Goal: Task Accomplishment & Management: Use online tool/utility

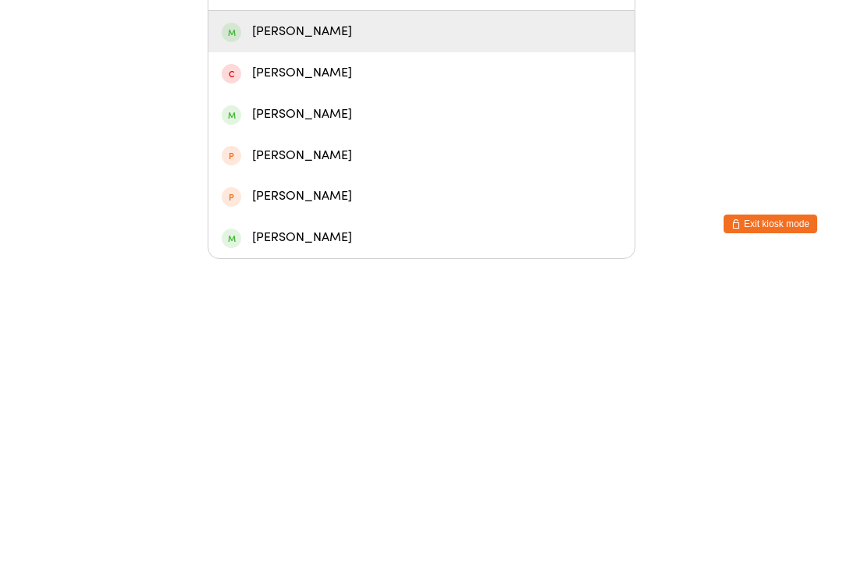
type input "Nake"
click at [293, 327] on div "[PERSON_NAME]" at bounding box center [421, 347] width 426 height 41
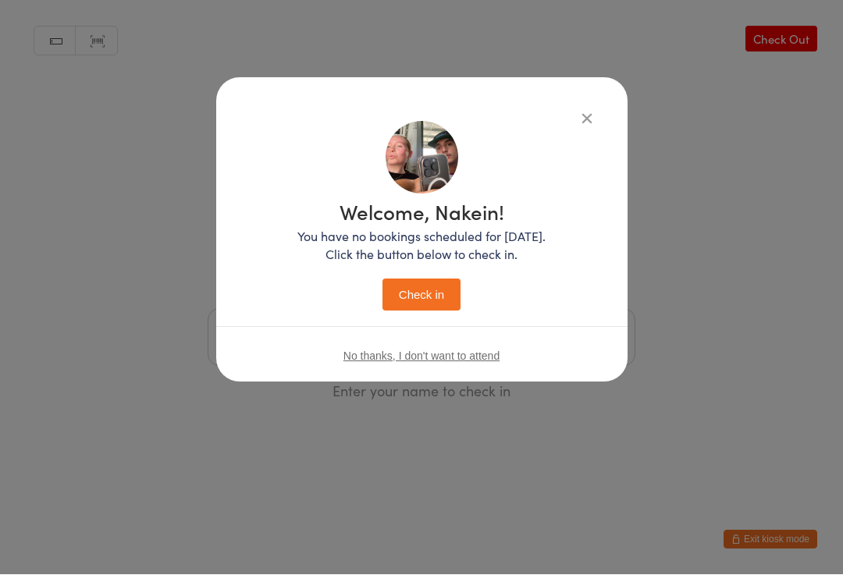
click at [421, 310] on button "Check in" at bounding box center [421, 295] width 78 height 32
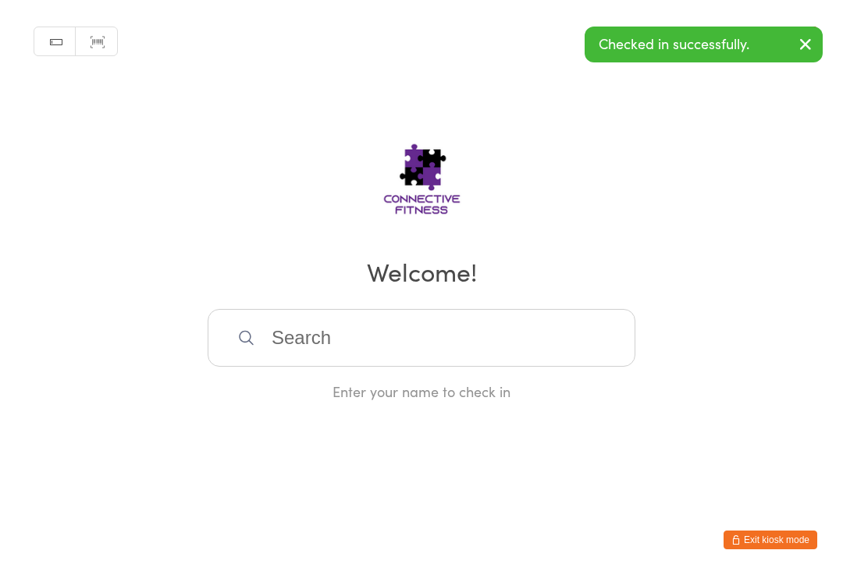
click at [306, 349] on input "search" at bounding box center [422, 338] width 428 height 58
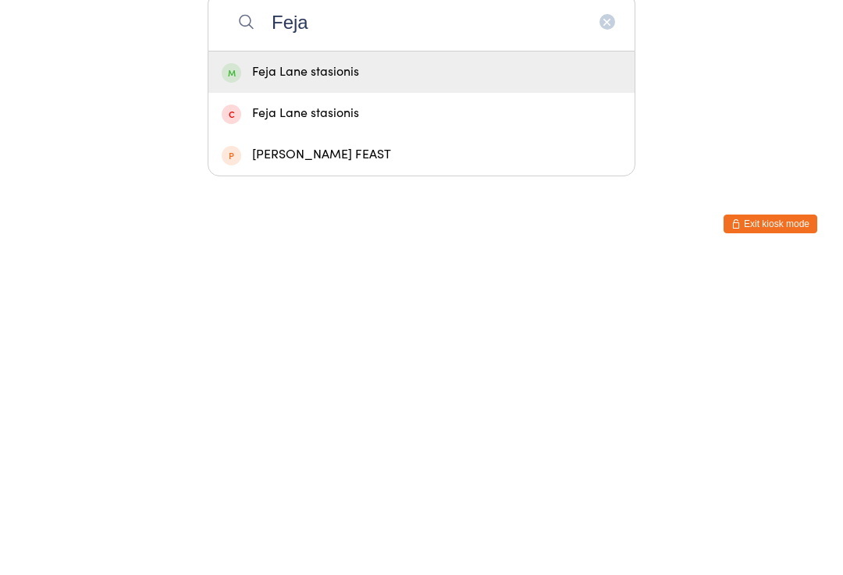
type input "Feja"
click at [280, 378] on div "Feja Lane stasionis" at bounding box center [422, 388] width 400 height 21
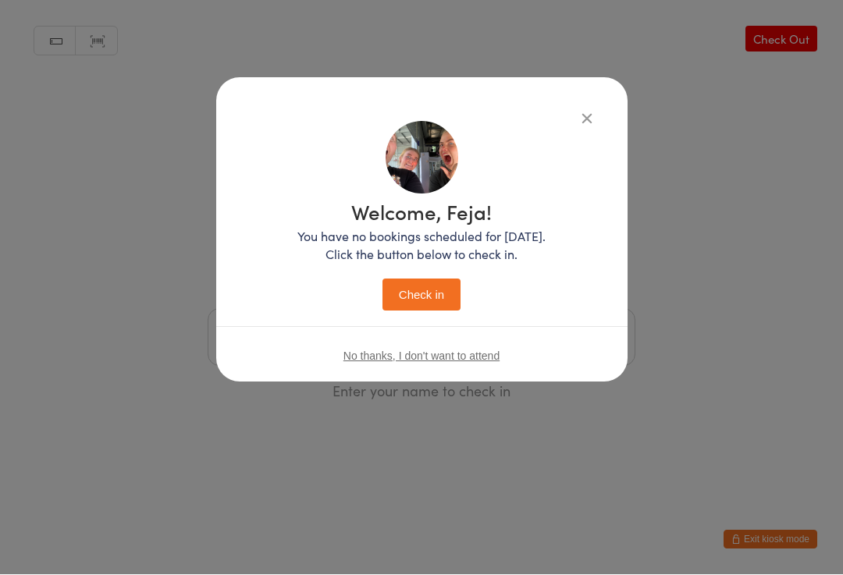
click at [421, 286] on button "Check in" at bounding box center [421, 295] width 78 height 32
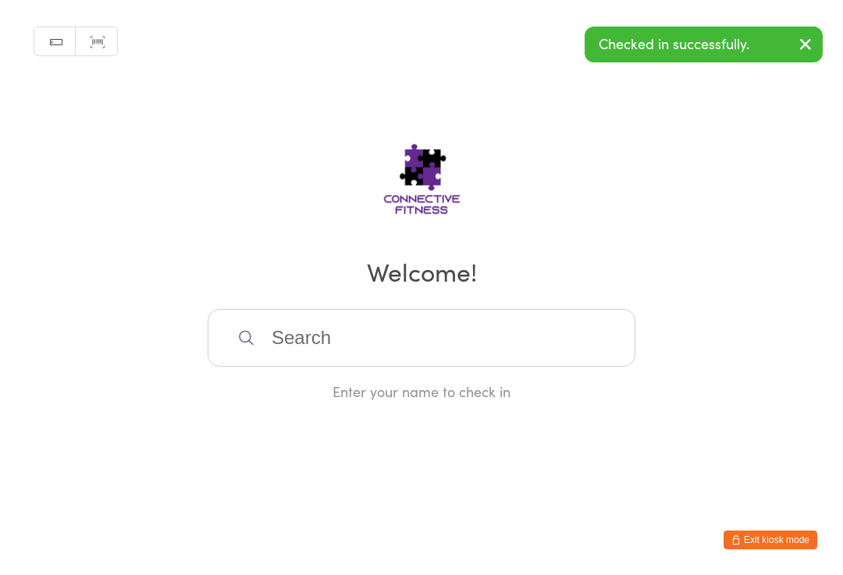
click at [275, 342] on input "search" at bounding box center [422, 338] width 428 height 58
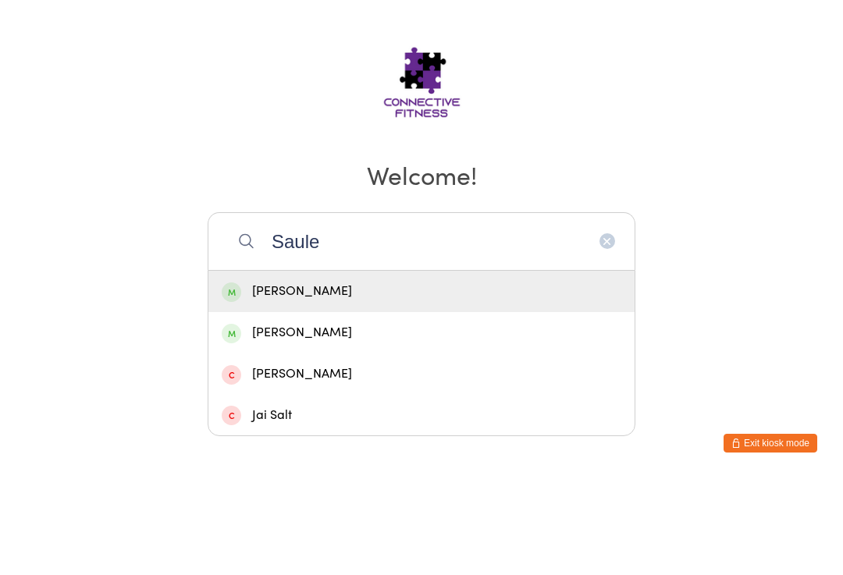
click at [258, 72] on div "Manual search Scanner input Check Out Welcome! [PERSON_NAME] Stasionis [PERSON_…" at bounding box center [421, 200] width 843 height 401
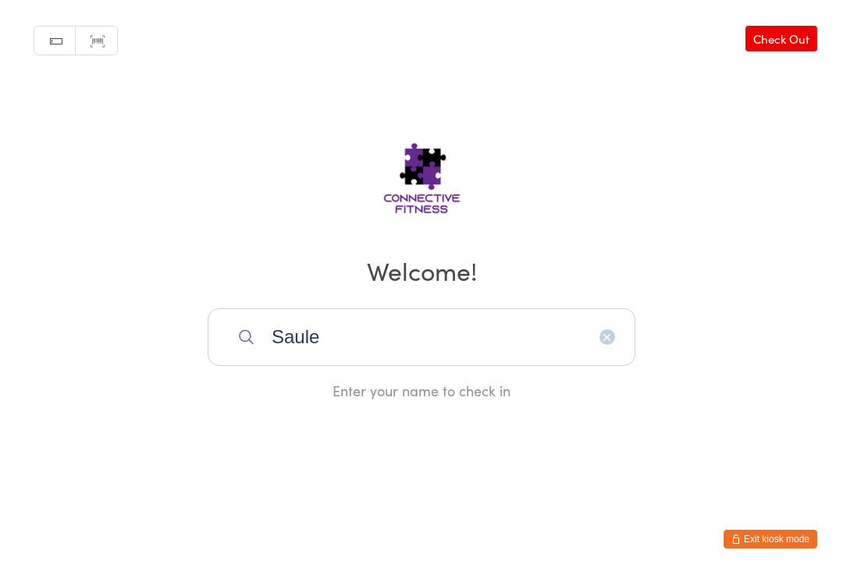
click at [346, 343] on input "Saule" at bounding box center [422, 338] width 428 height 58
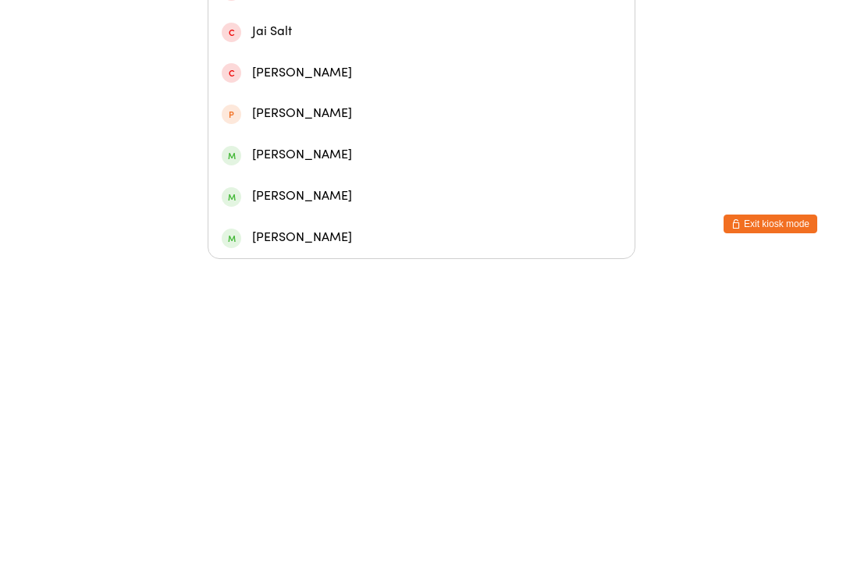
type input "Saule"
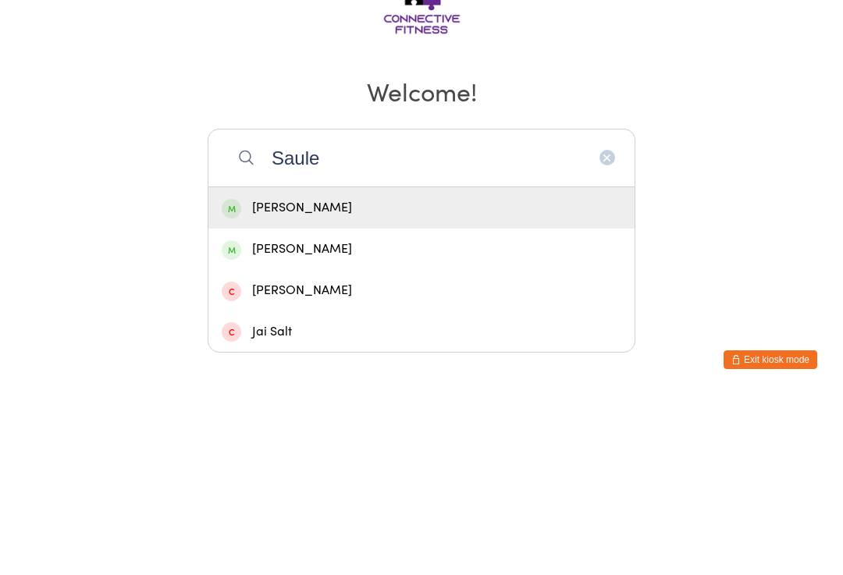
click at [259, 378] on div "[PERSON_NAME]" at bounding box center [422, 388] width 400 height 21
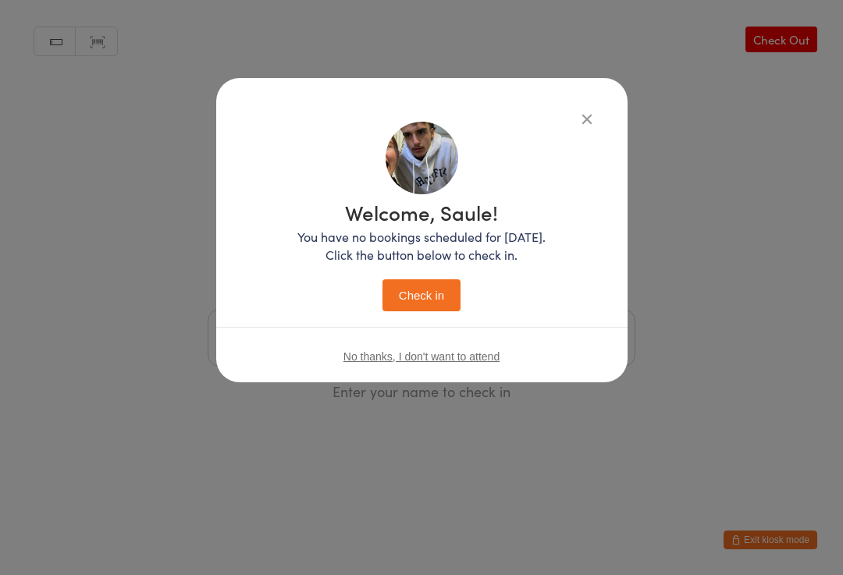
click at [411, 303] on button "Check in" at bounding box center [421, 295] width 78 height 32
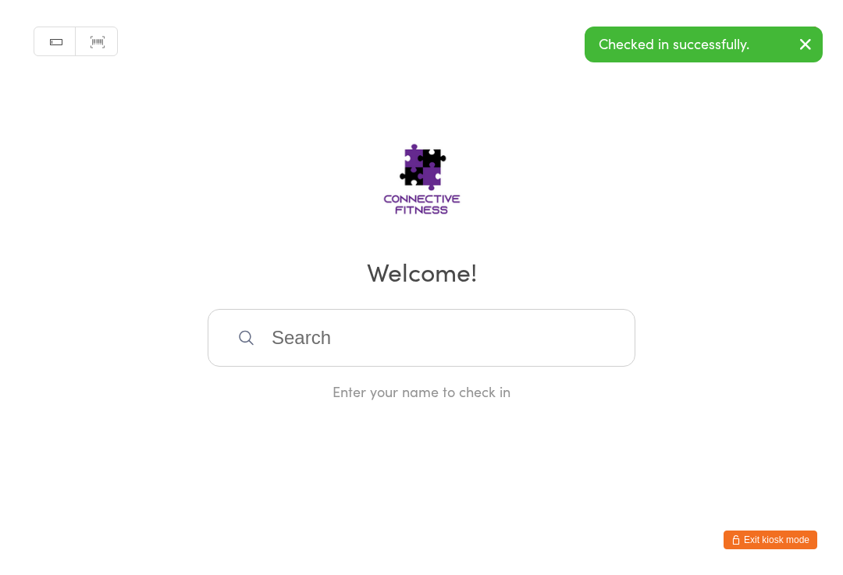
click at [323, 351] on input "search" at bounding box center [422, 338] width 428 height 58
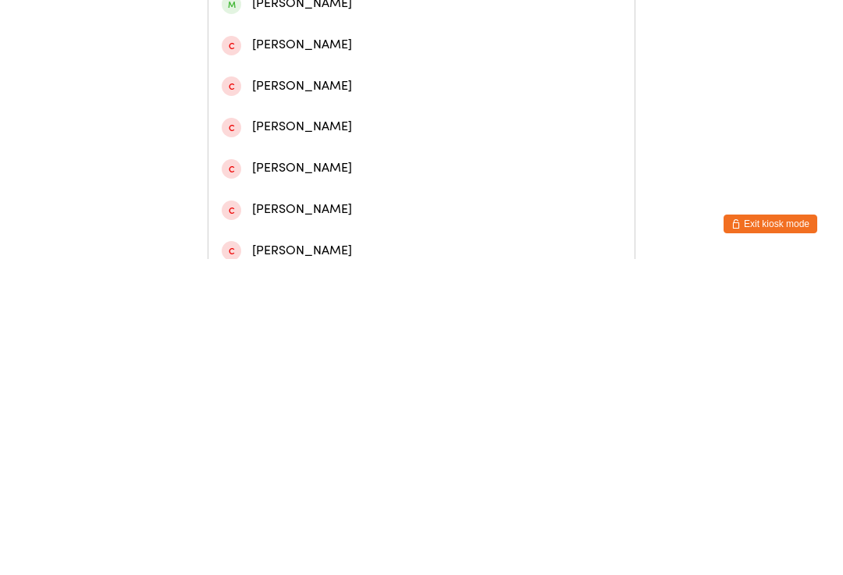
type input "[PERSON_NAME]"
click at [371, 239] on div "[PERSON_NAME]" at bounding box center [422, 236] width 400 height 21
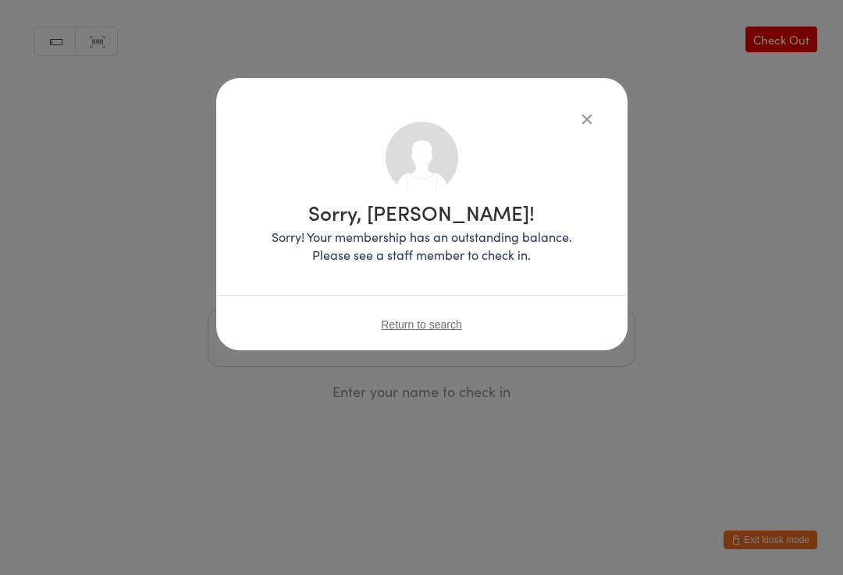
click at [572, 119] on div "Sorry, [PERSON_NAME]! Sorry! Your membership has an outstanding balance. Please…" at bounding box center [421, 237] width 349 height 257
click at [578, 115] on icon "button" at bounding box center [586, 118] width 17 height 17
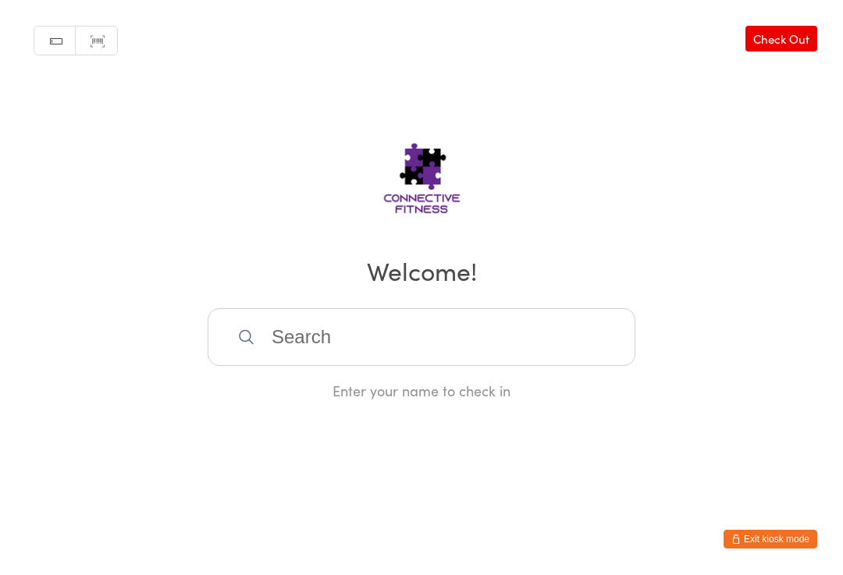
click at [560, 351] on input "search" at bounding box center [422, 338] width 428 height 58
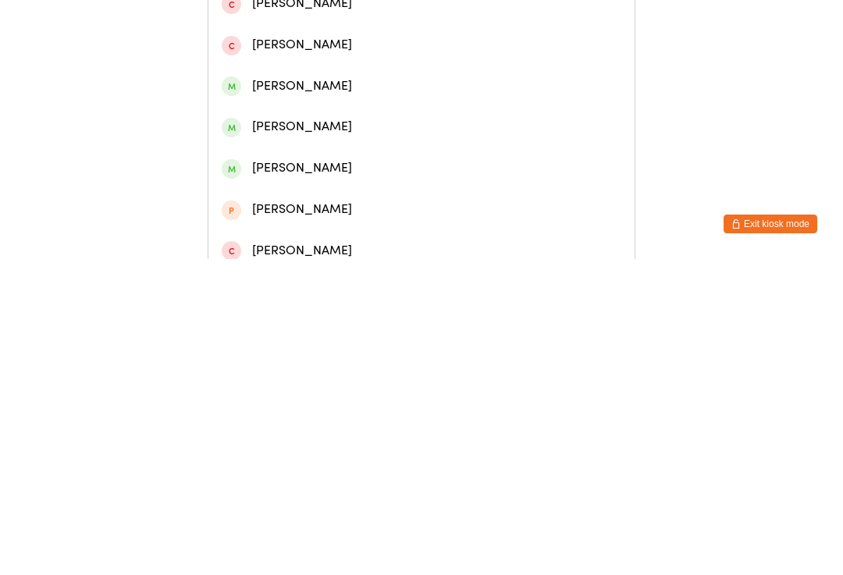
type input "[PERSON_NAME]"
click at [414, 122] on div "[PERSON_NAME]" at bounding box center [422, 113] width 400 height 21
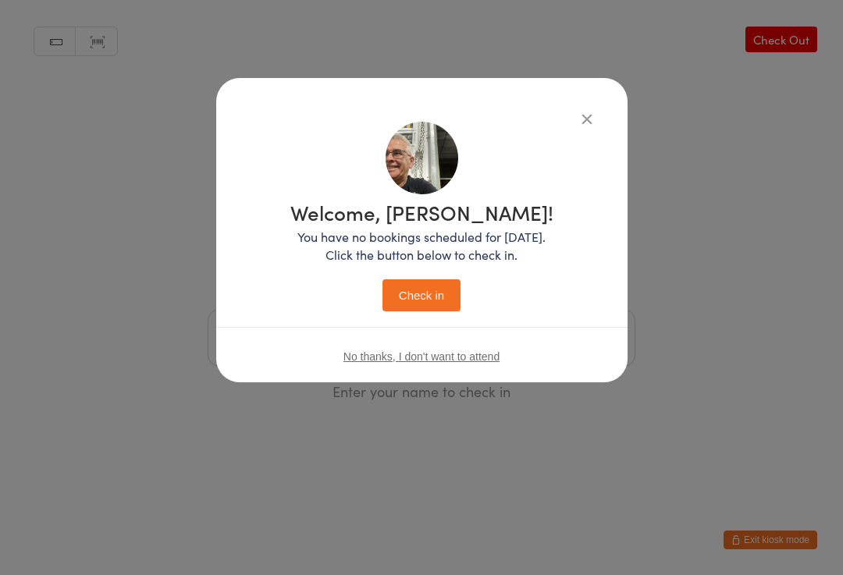
click at [428, 297] on button "Check in" at bounding box center [421, 295] width 78 height 32
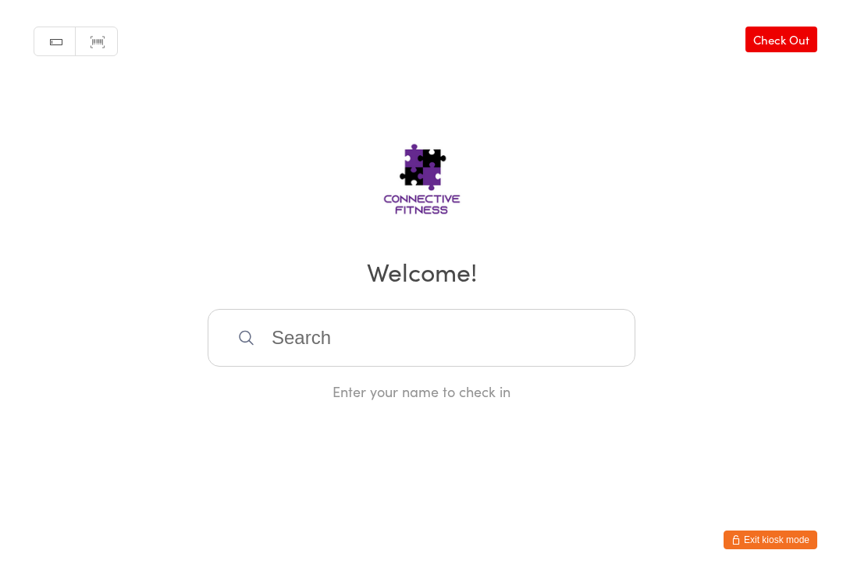
click at [462, 350] on input "search" at bounding box center [422, 338] width 428 height 58
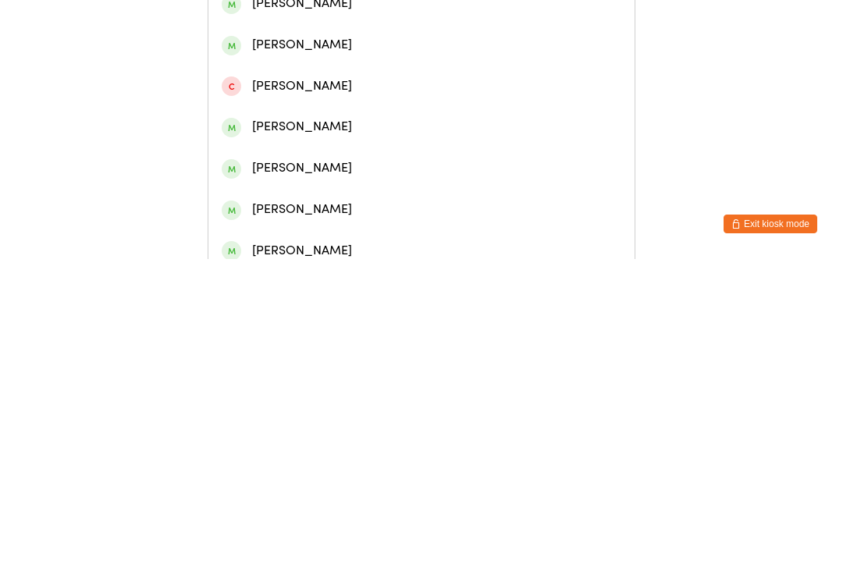
type input "[PERSON_NAME]"
click at [362, 83] on div "[PERSON_NAME]" at bounding box center [422, 72] width 400 height 21
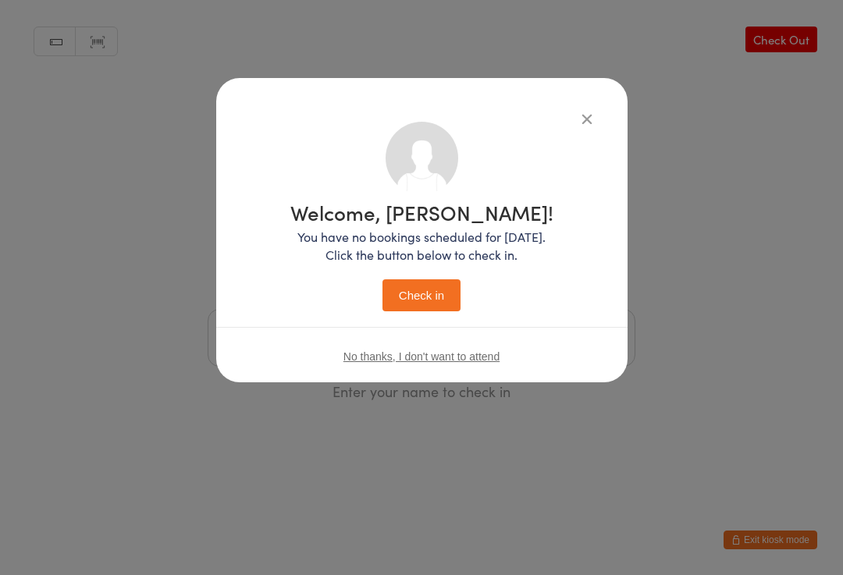
click at [417, 294] on button "Check in" at bounding box center [421, 295] width 78 height 32
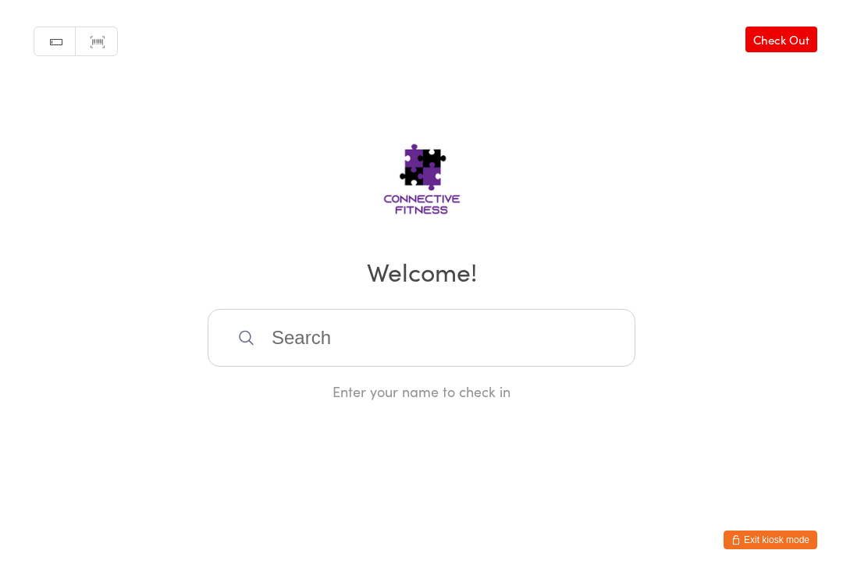
click at [413, 332] on input "search" at bounding box center [422, 338] width 428 height 58
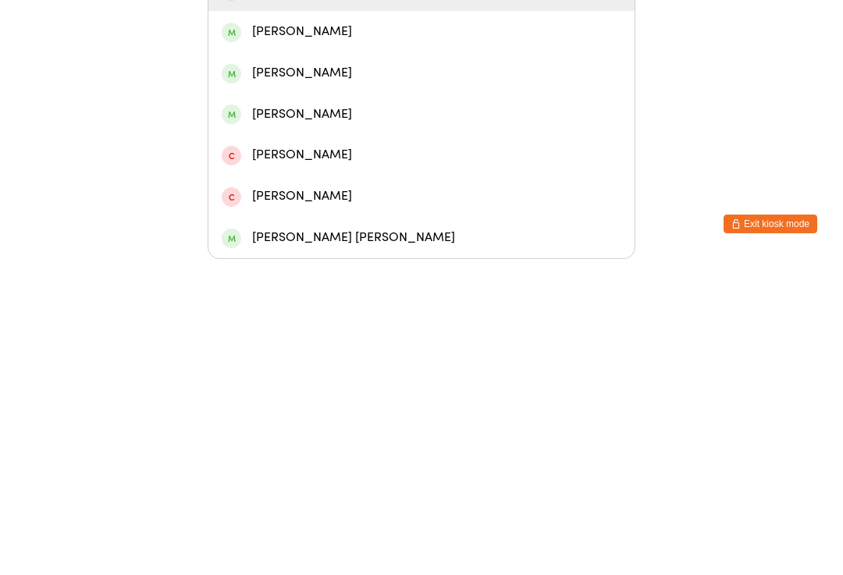
type input "Kade"
click at [392, 296] on div "[PERSON_NAME]" at bounding box center [422, 306] width 400 height 21
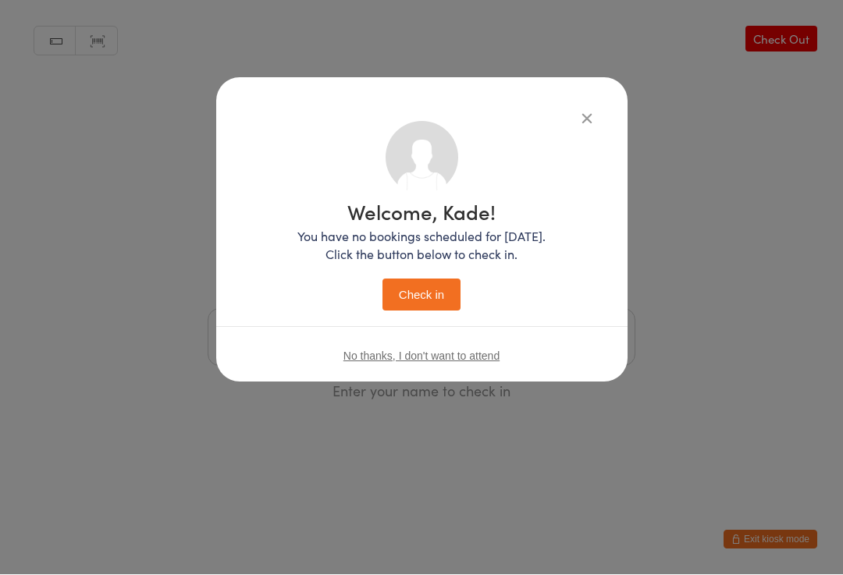
click at [425, 298] on button "Check in" at bounding box center [421, 295] width 78 height 32
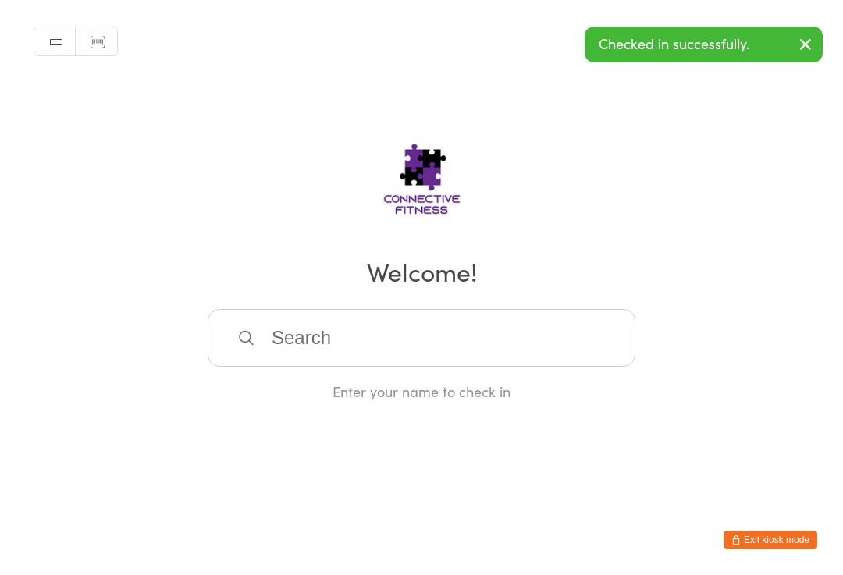
click at [315, 347] on input "search" at bounding box center [422, 338] width 428 height 58
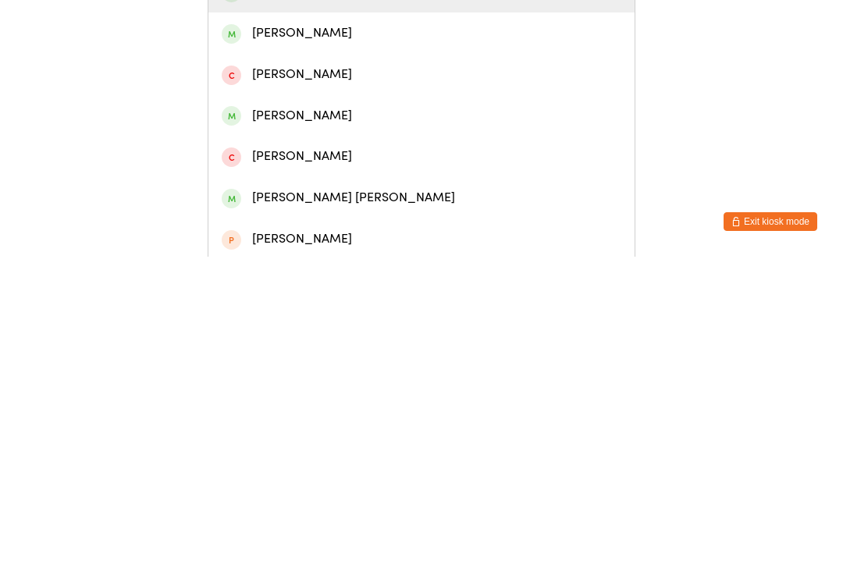
scroll to position [99, 0]
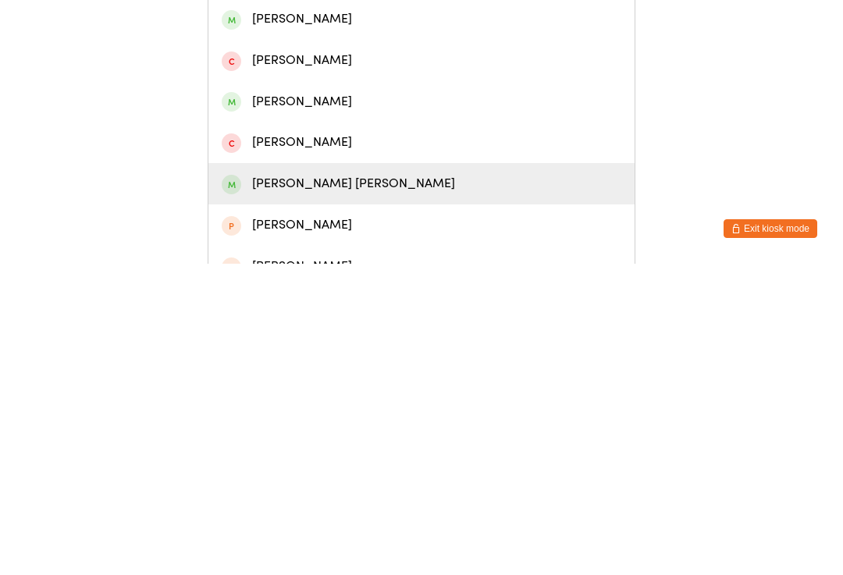
type input "Mill"
click at [336, 485] on div "[PERSON_NAME] [PERSON_NAME]" at bounding box center [422, 495] width 400 height 21
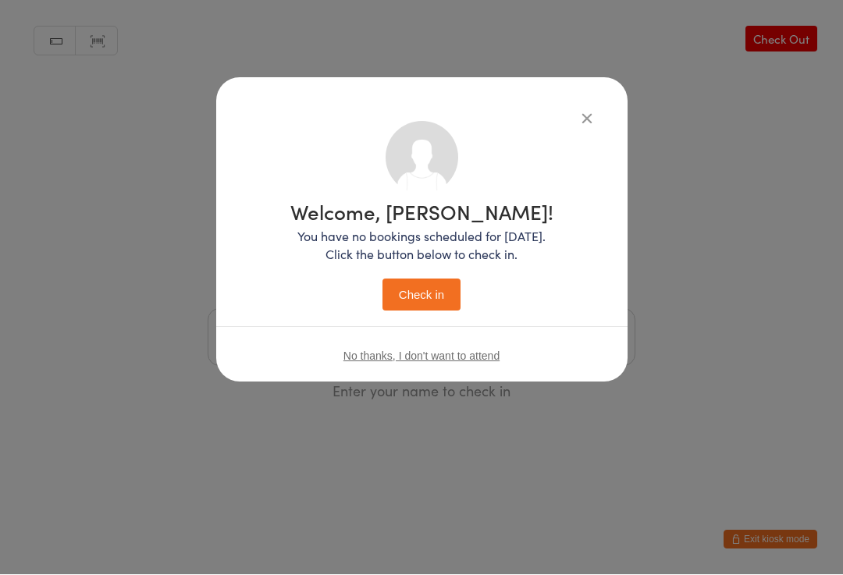
click at [428, 299] on button "Check in" at bounding box center [421, 295] width 78 height 32
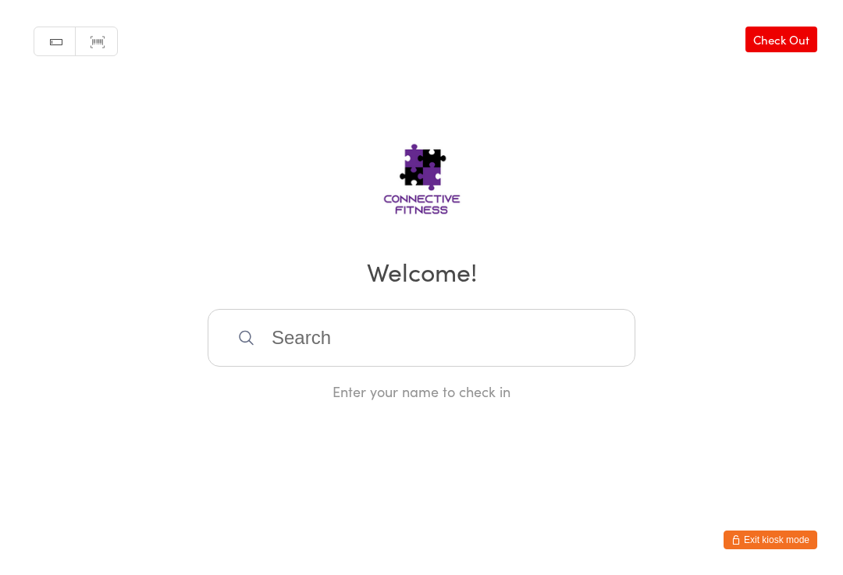
click at [332, 339] on input "search" at bounding box center [422, 338] width 428 height 58
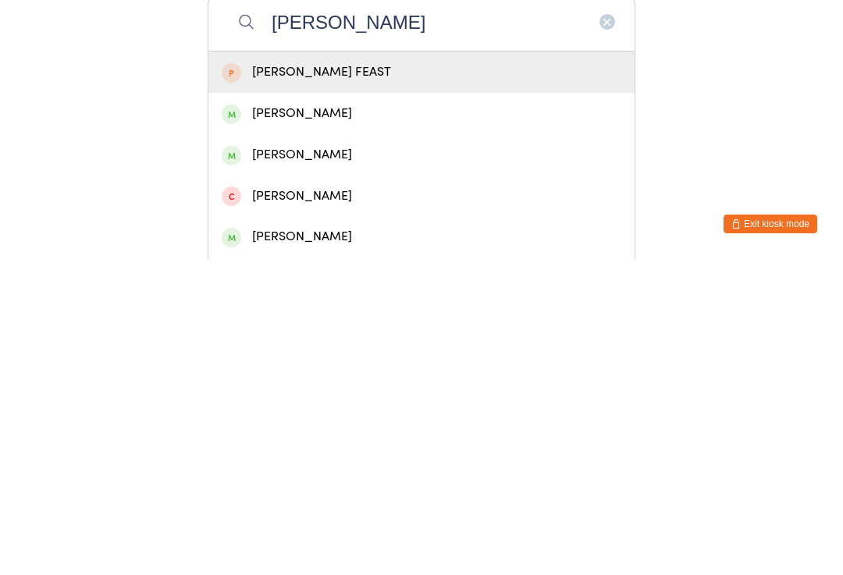
type input "[PERSON_NAME]"
click at [321, 419] on div "[PERSON_NAME]" at bounding box center [422, 429] width 400 height 21
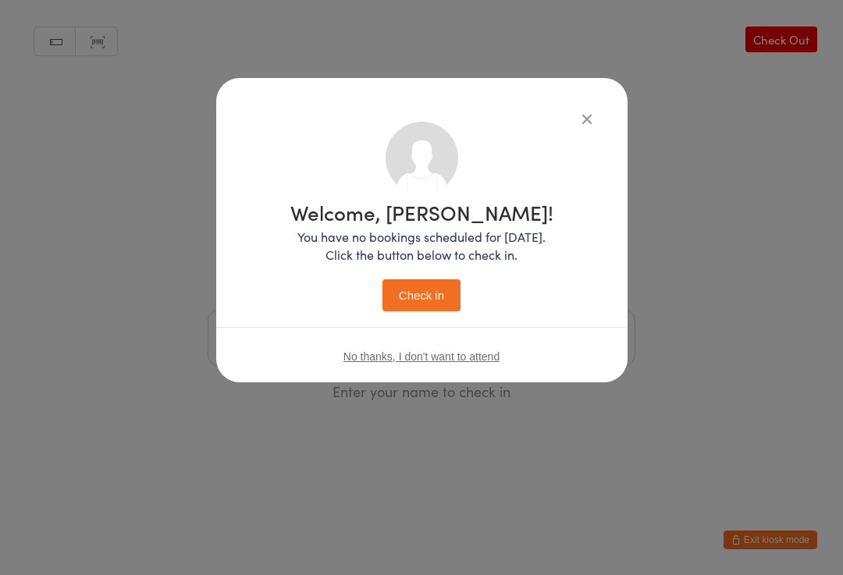
click at [422, 304] on button "Check in" at bounding box center [421, 295] width 78 height 32
